Goal: Task Accomplishment & Management: Use online tool/utility

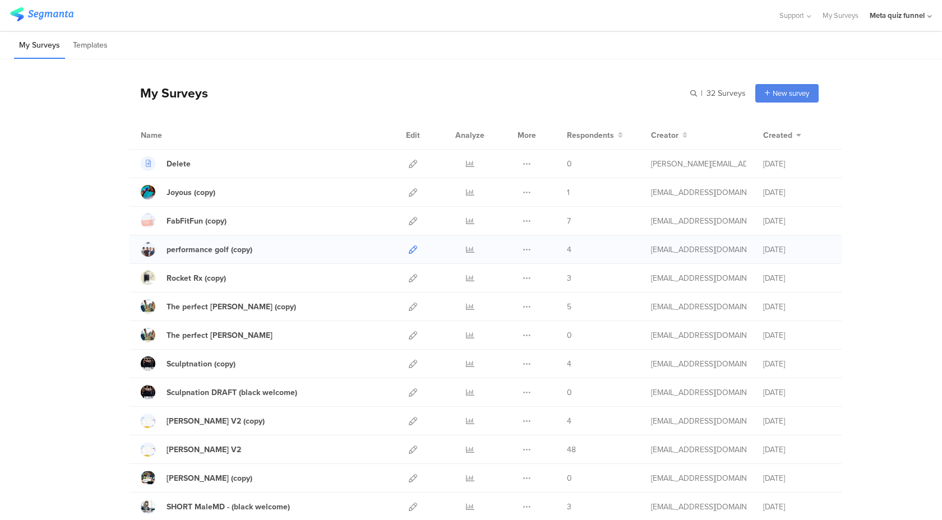
click at [412, 253] on icon at bounding box center [413, 250] width 8 height 8
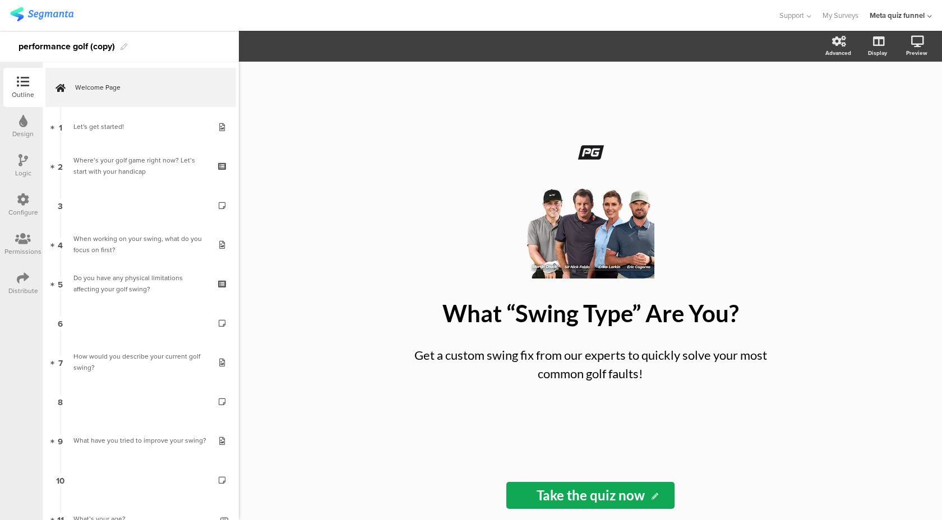
click at [16, 287] on div "Distribute" at bounding box center [23, 291] width 30 height 10
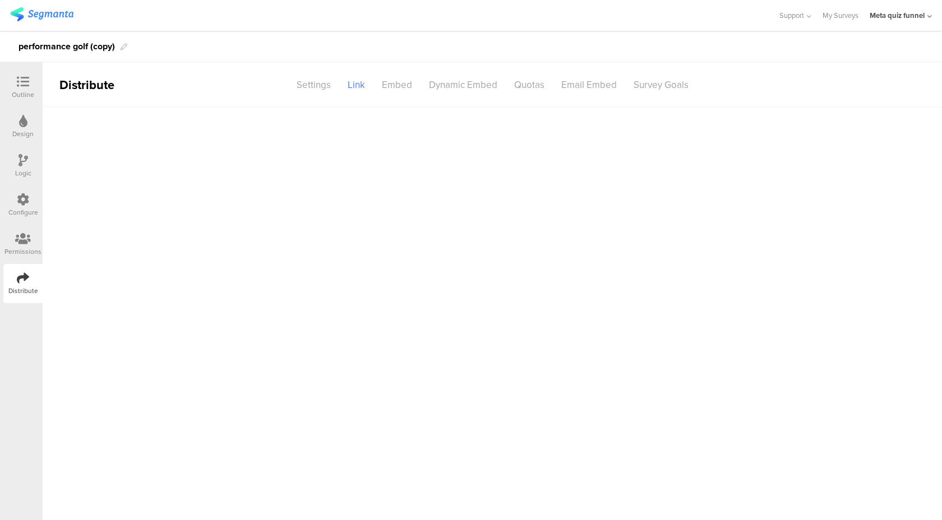
click at [27, 279] on icon at bounding box center [23, 278] width 12 height 12
click at [43, 255] on main at bounding box center [492, 313] width 899 height 413
click at [33, 255] on div "Permissions" at bounding box center [22, 252] width 37 height 10
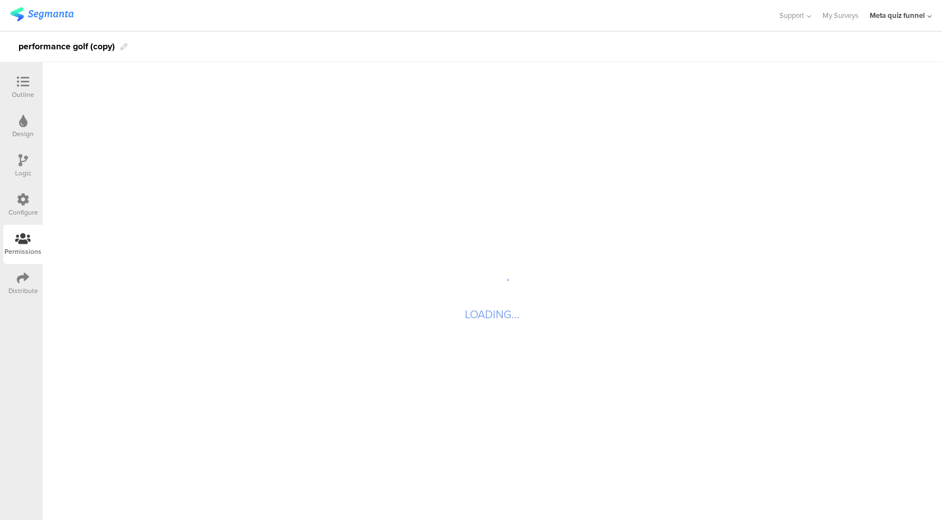
click at [28, 287] on div "Distribute" at bounding box center [23, 291] width 30 height 10
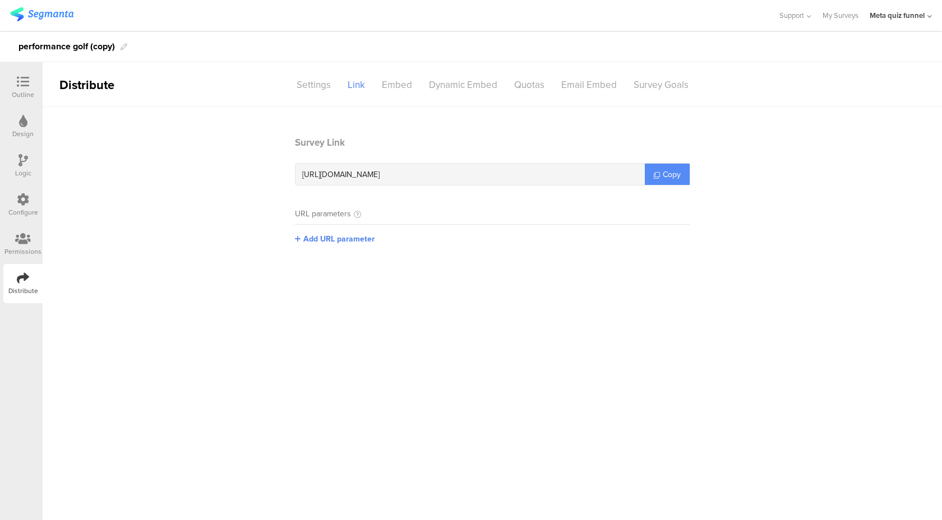
click at [670, 168] on link "Copy" at bounding box center [667, 174] width 45 height 21
click at [55, 25] on div "Support Help Center Live Chat My Surveys Meta quiz funnel ACCOUNTS Meta quiz fu…" at bounding box center [471, 15] width 922 height 31
click at [53, 20] on img at bounding box center [41, 14] width 63 height 14
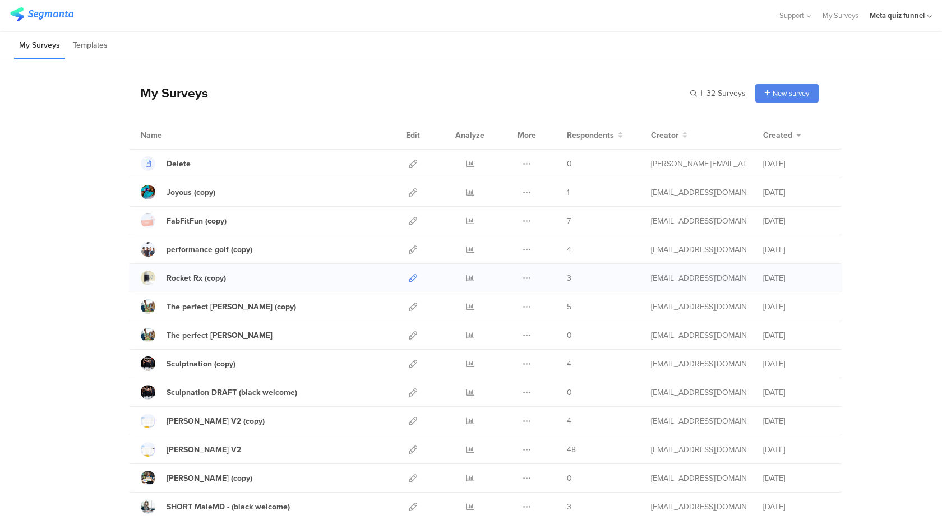
click at [414, 280] on icon at bounding box center [413, 278] width 8 height 8
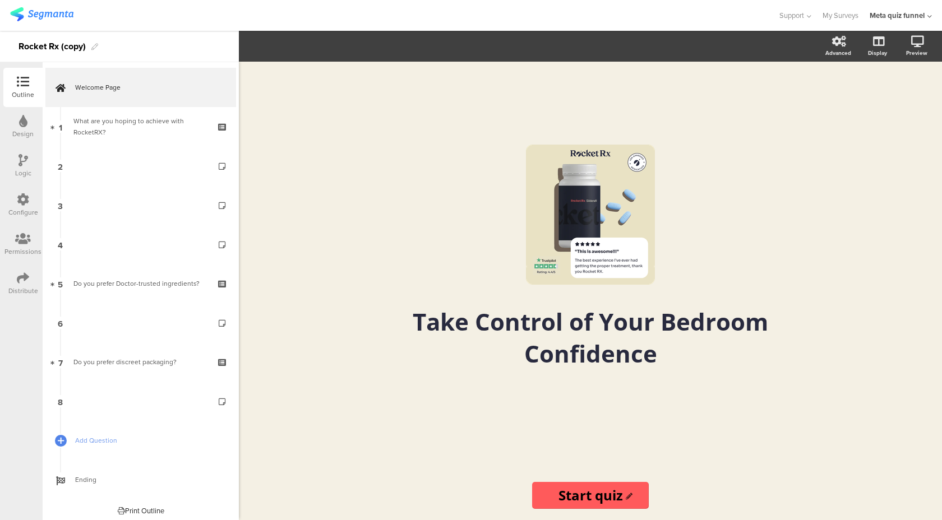
click at [12, 283] on div "Distribute" at bounding box center [22, 283] width 39 height 39
click at [11, 302] on div "Distribute" at bounding box center [22, 283] width 39 height 39
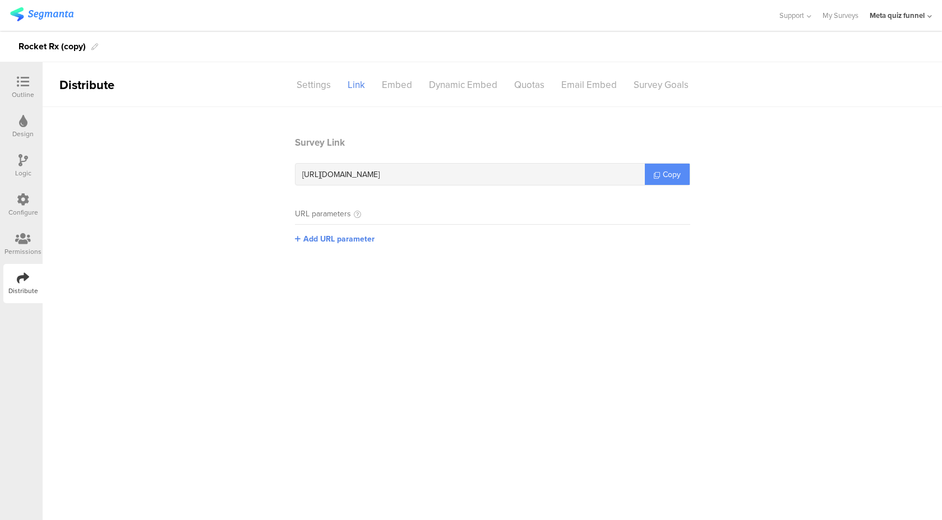
click at [673, 183] on link "Copy" at bounding box center [667, 174] width 45 height 21
click at [24, 7] on div at bounding box center [41, 15] width 63 height 19
click at [33, 9] on img at bounding box center [41, 14] width 63 height 14
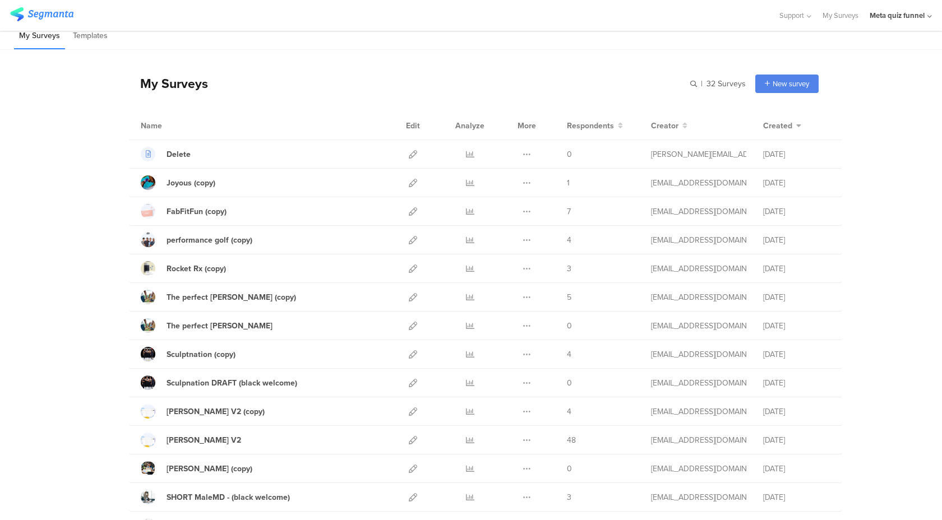
scroll to position [20, 0]
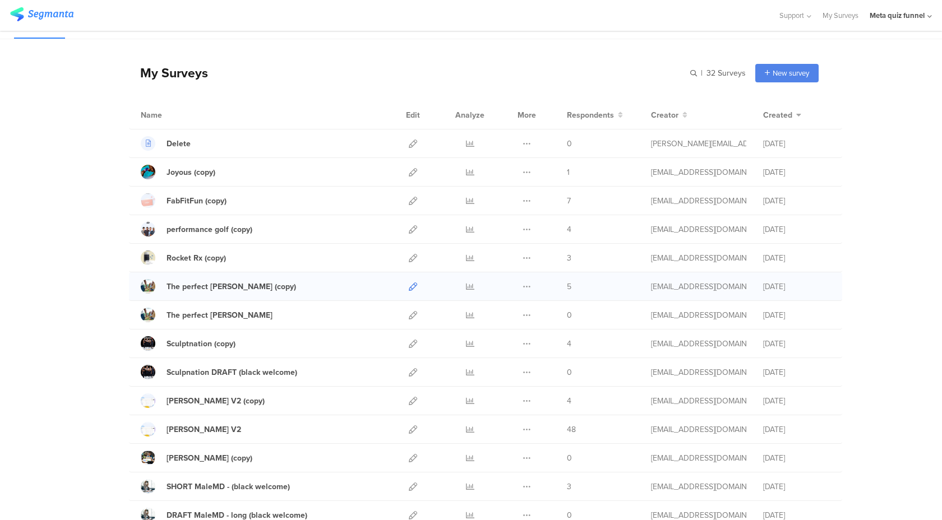
click at [415, 288] on icon at bounding box center [413, 287] width 8 height 8
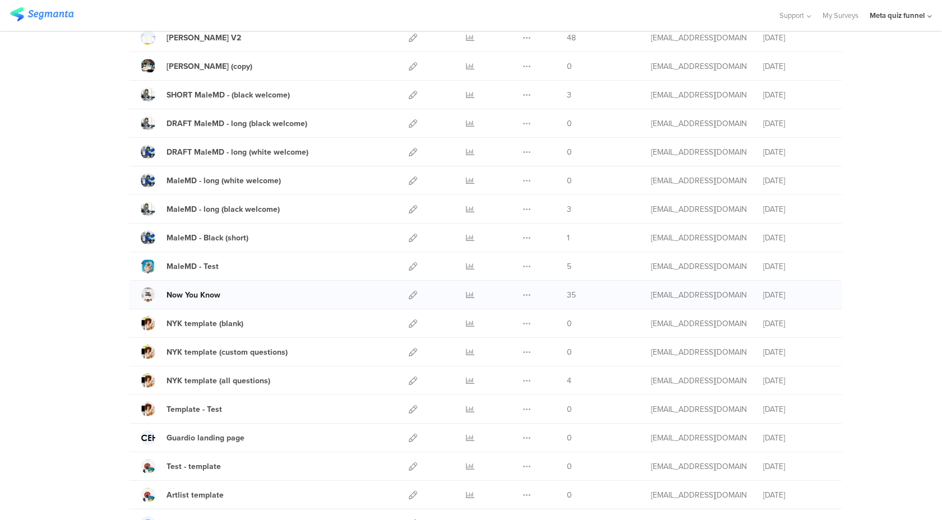
scroll to position [425, 0]
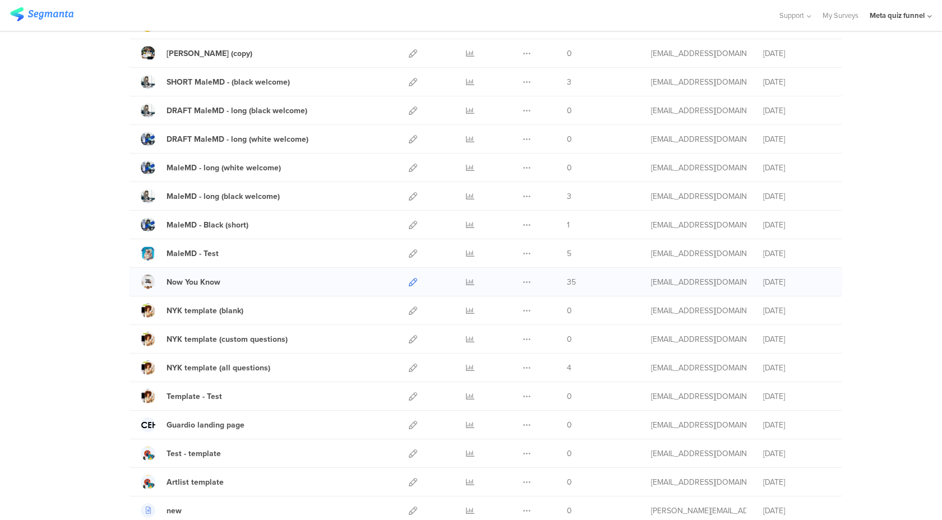
click at [412, 281] on icon at bounding box center [413, 282] width 8 height 8
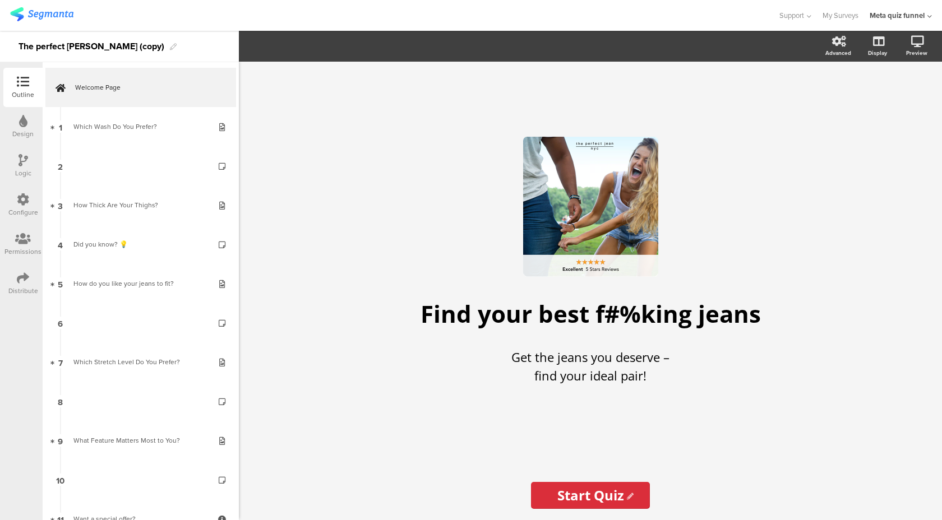
click at [18, 287] on div "Distribute" at bounding box center [23, 291] width 30 height 10
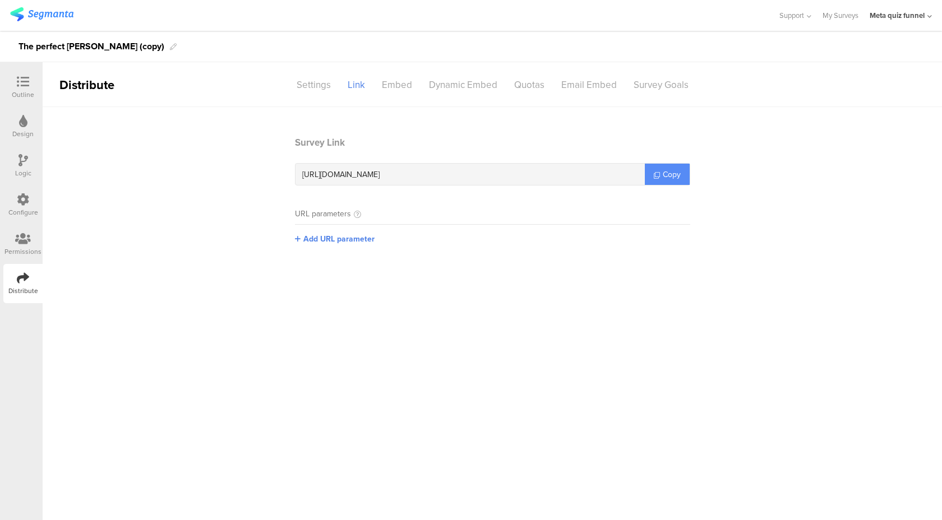
click at [673, 175] on span "Copy" at bounding box center [672, 175] width 18 height 12
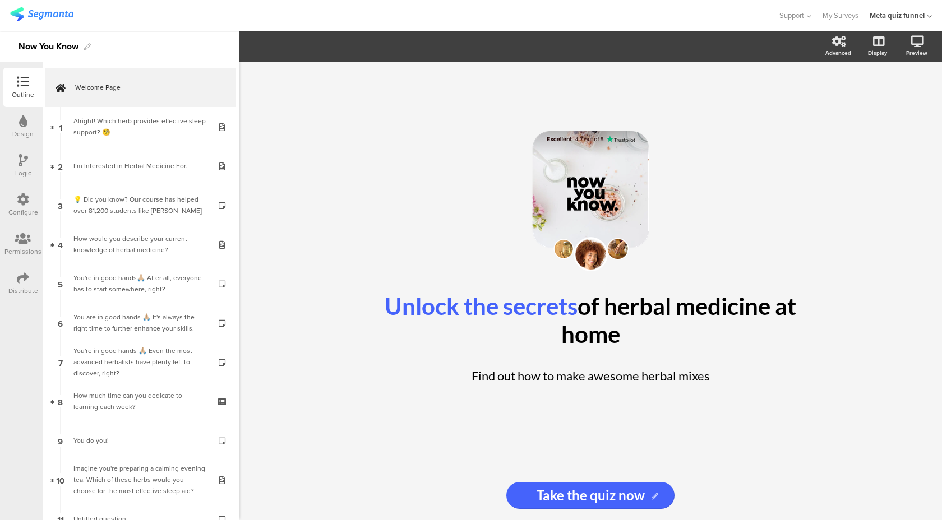
click at [15, 279] on div "Distribute" at bounding box center [22, 283] width 39 height 39
click at [19, 280] on icon at bounding box center [23, 278] width 12 height 12
click at [20, 280] on icon at bounding box center [23, 278] width 12 height 12
click at [21, 280] on icon at bounding box center [23, 278] width 12 height 12
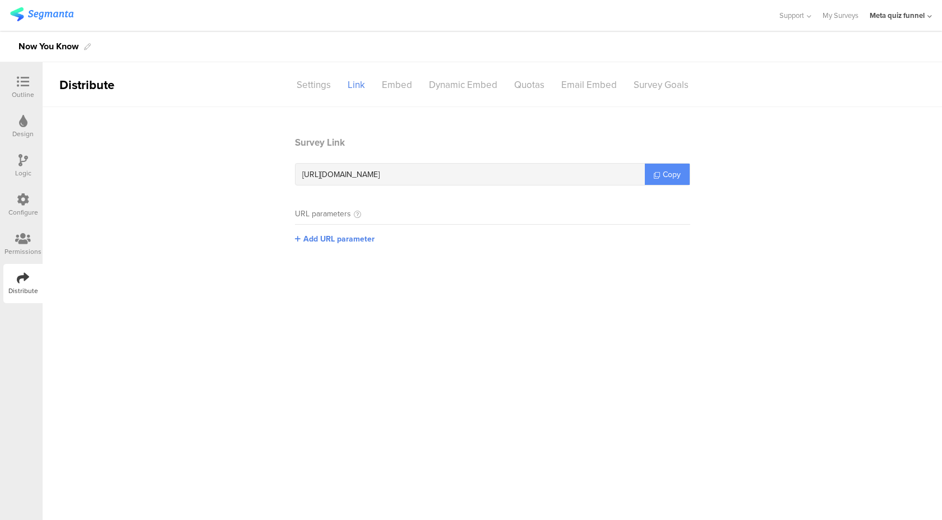
click at [683, 180] on link "Copy" at bounding box center [667, 174] width 45 height 21
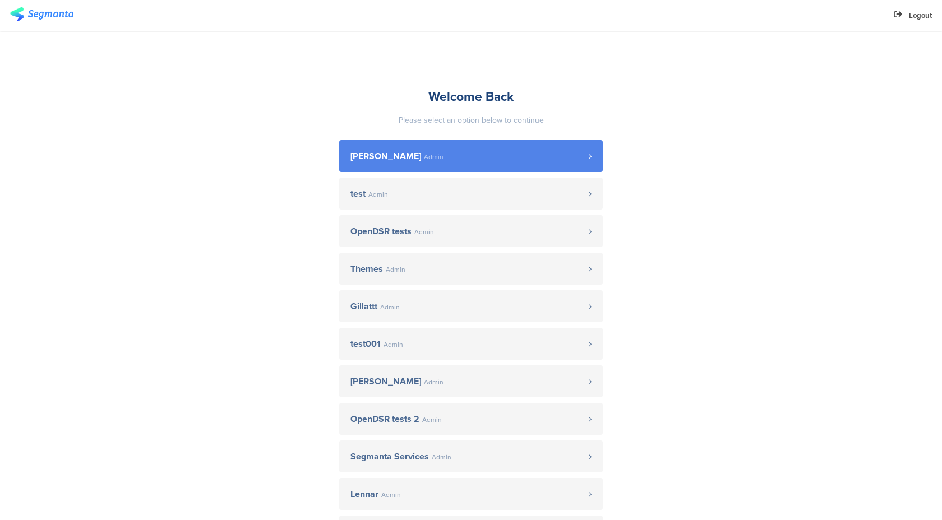
click at [504, 152] on span "[PERSON_NAME] Admin" at bounding box center [469, 156] width 238 height 9
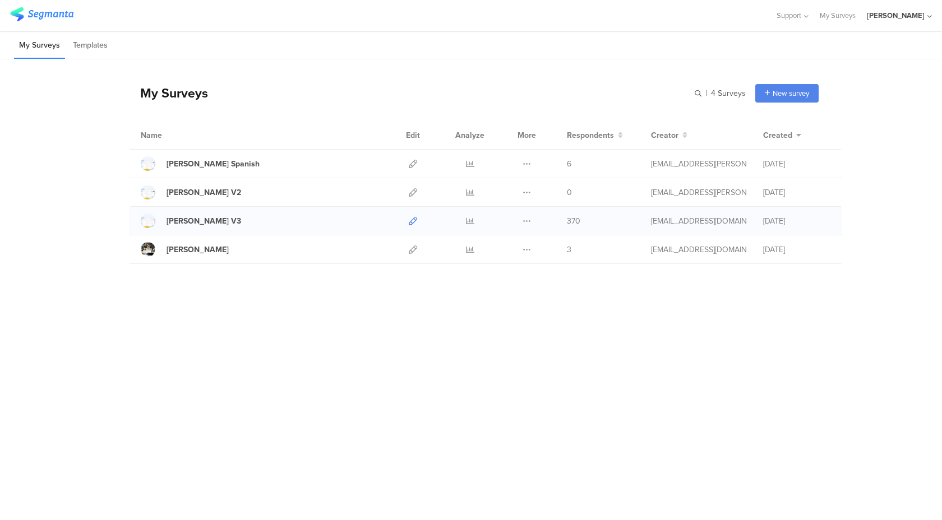
click at [413, 222] on icon at bounding box center [413, 221] width 8 height 8
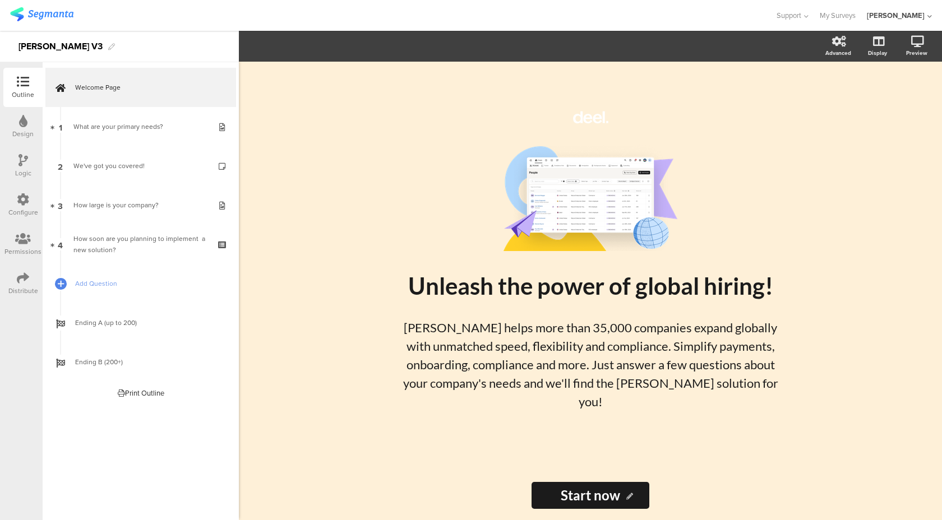
click at [19, 287] on div "Distribute" at bounding box center [23, 291] width 30 height 10
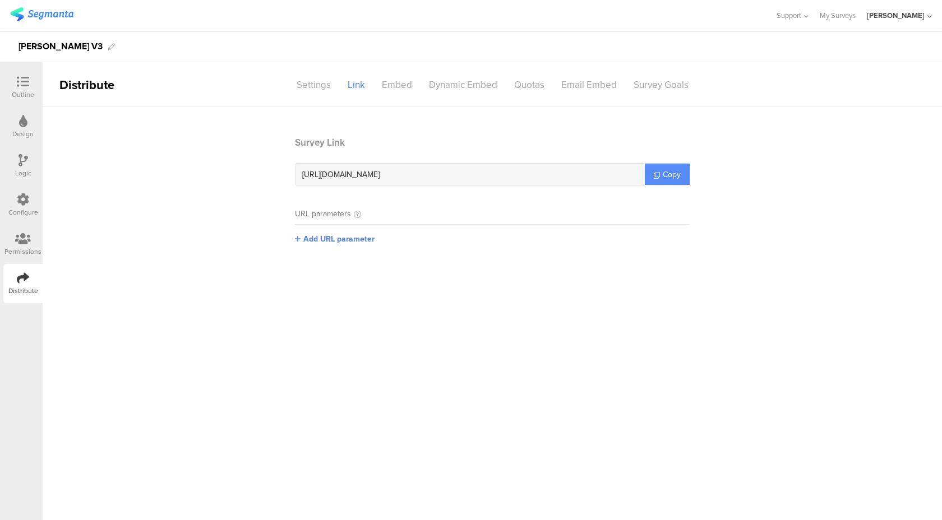
click at [681, 171] on link "Copy" at bounding box center [667, 174] width 45 height 21
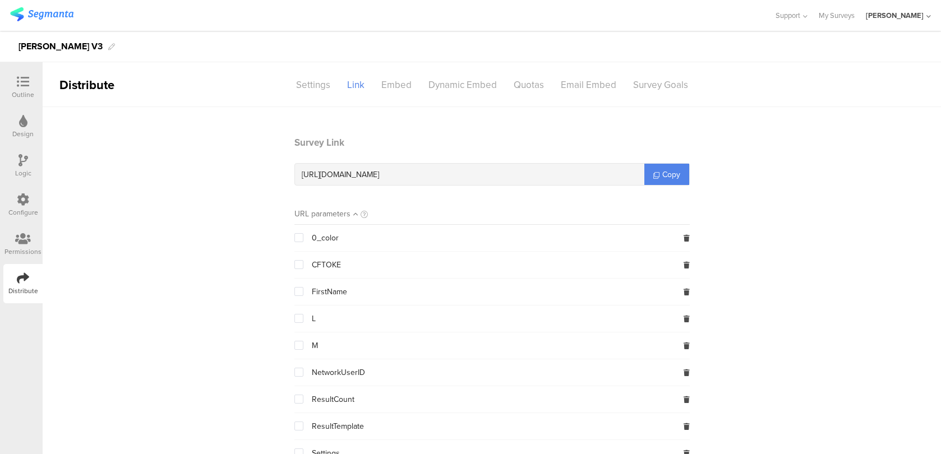
click at [925, 15] on div "Deel" at bounding box center [898, 15] width 65 height 31
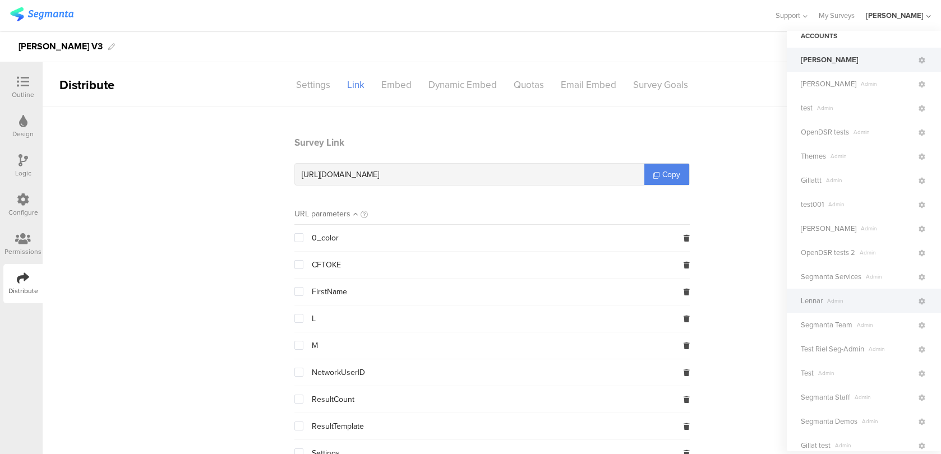
scroll to position [22, 0]
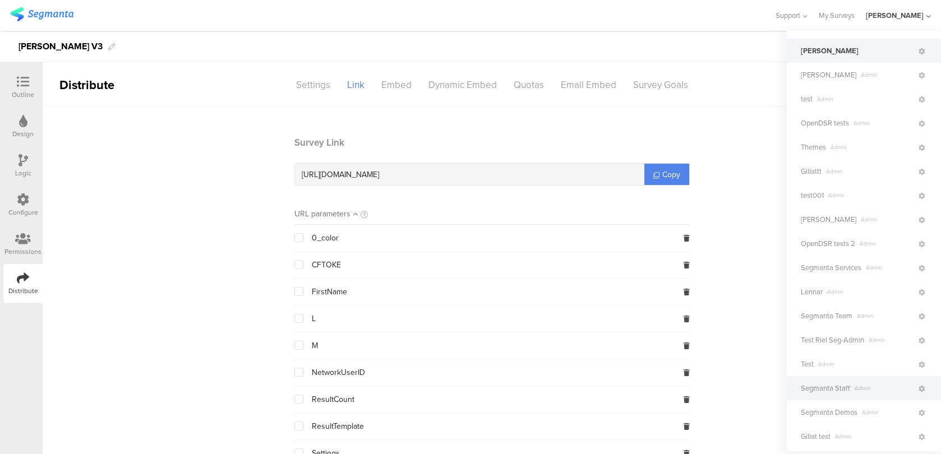
click at [825, 386] on span "Segmanta Staff" at bounding box center [825, 388] width 49 height 11
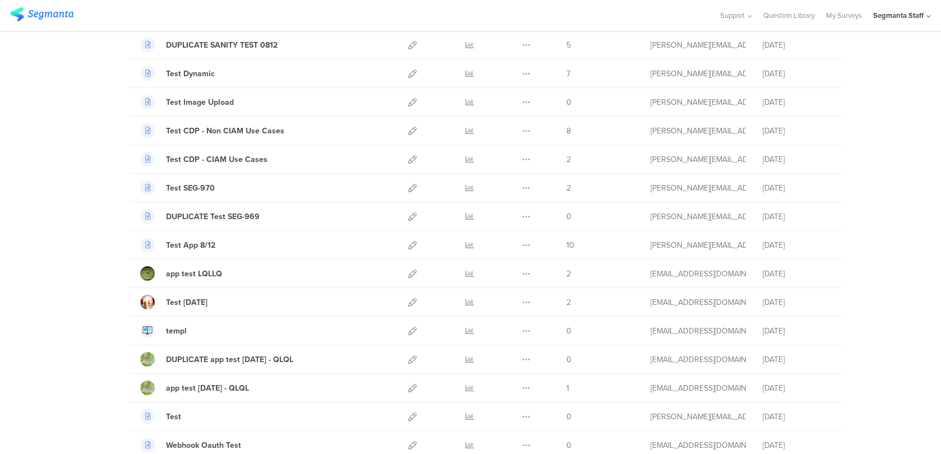
scroll to position [408, 0]
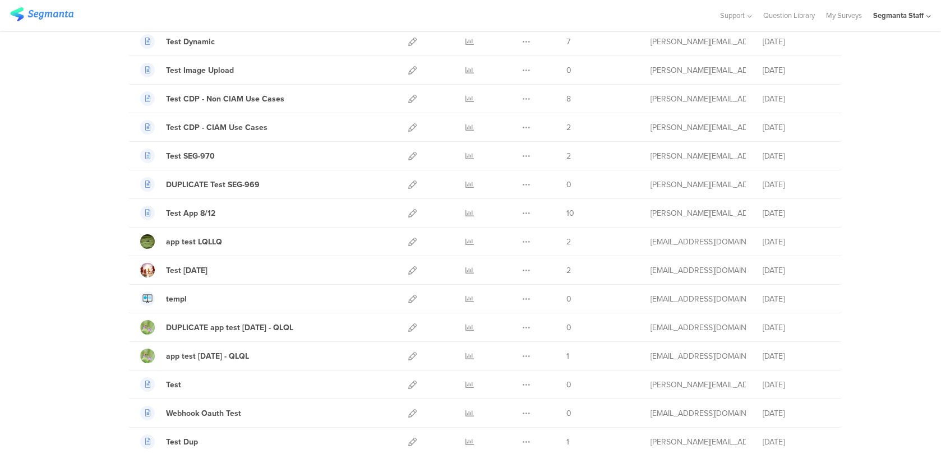
click at [920, 10] on div "Segmanta Staff" at bounding box center [898, 15] width 50 height 11
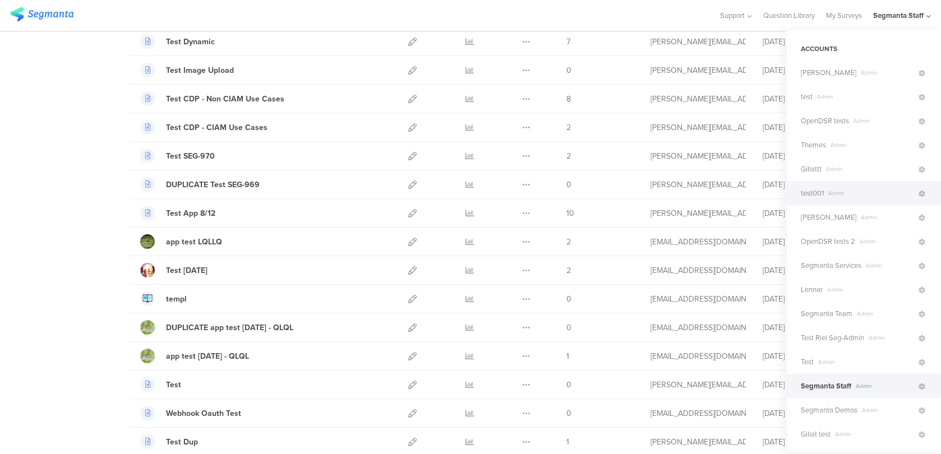
scroll to position [11, 0]
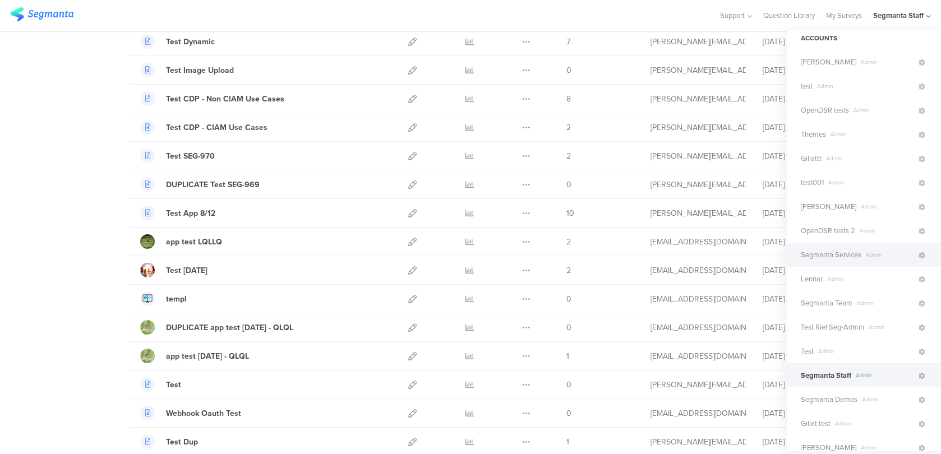
click at [821, 253] on span "Segmanta Services" at bounding box center [831, 255] width 61 height 11
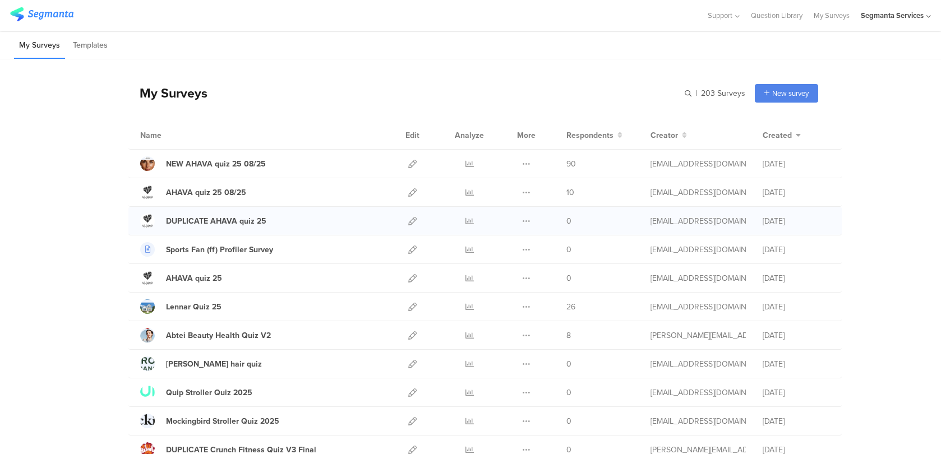
scroll to position [6, 0]
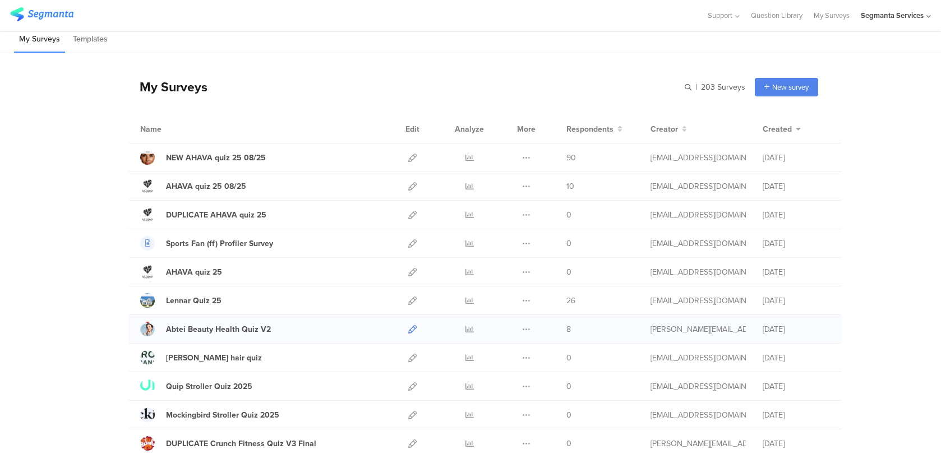
click at [411, 330] on icon at bounding box center [412, 329] width 8 height 8
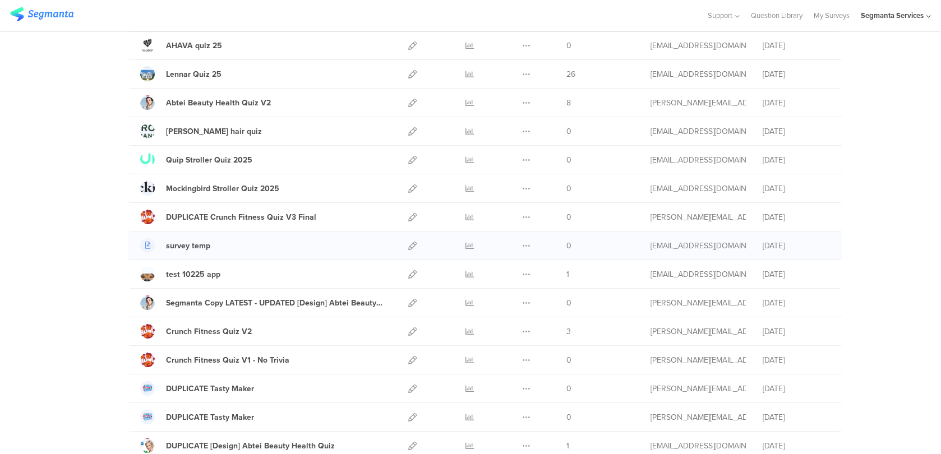
scroll to position [0, 0]
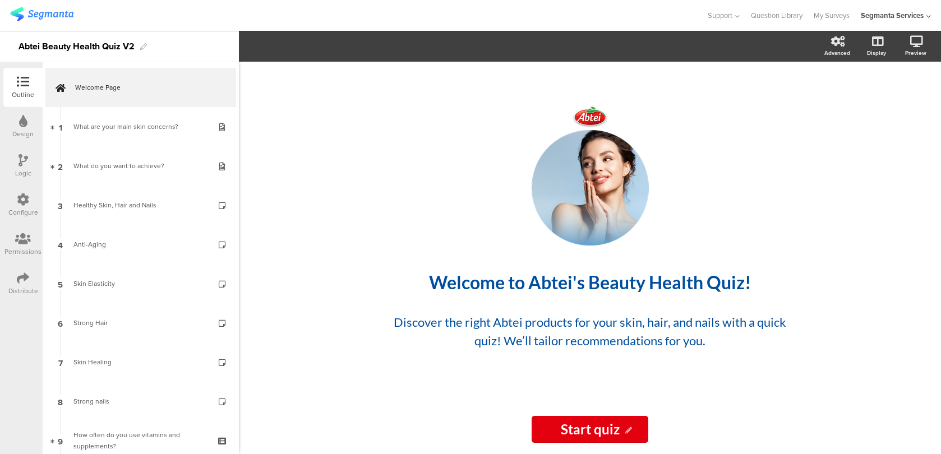
click at [11, 283] on div "Distribute" at bounding box center [22, 283] width 39 height 39
